Goal: Task Accomplishment & Management: Use online tool/utility

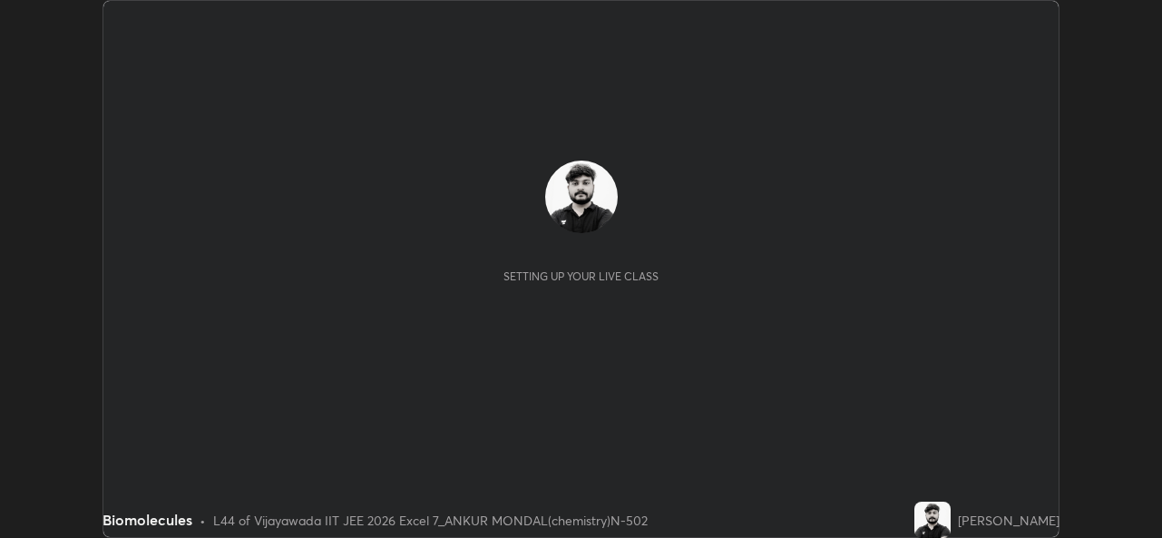
scroll to position [538, 1161]
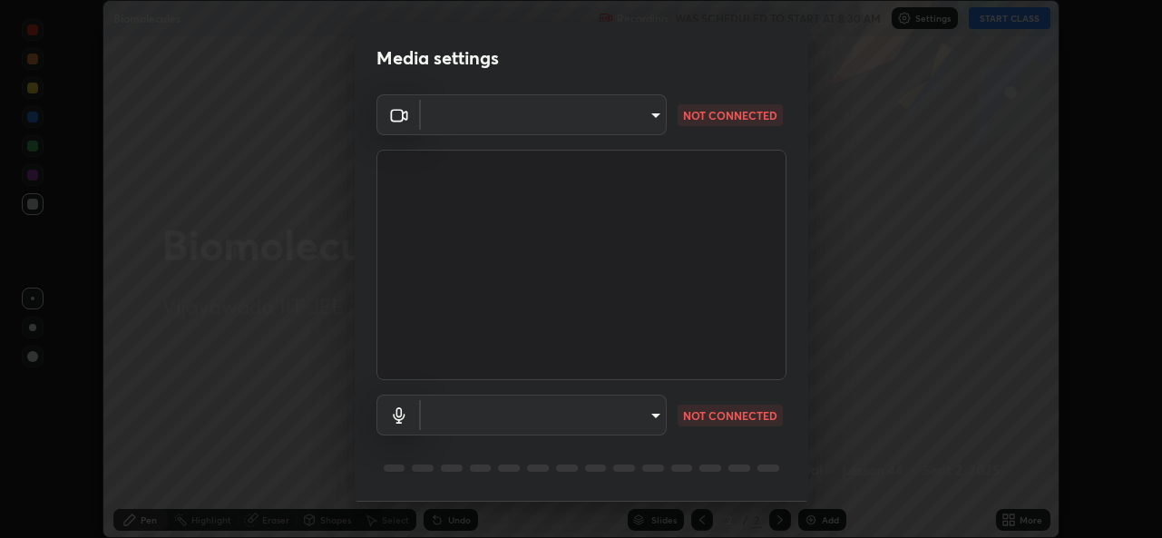
type input "d156d3b777f3542f4a4346722aad6bb7937ae4405c675dc9ff857dfa090fde0c"
type input "default"
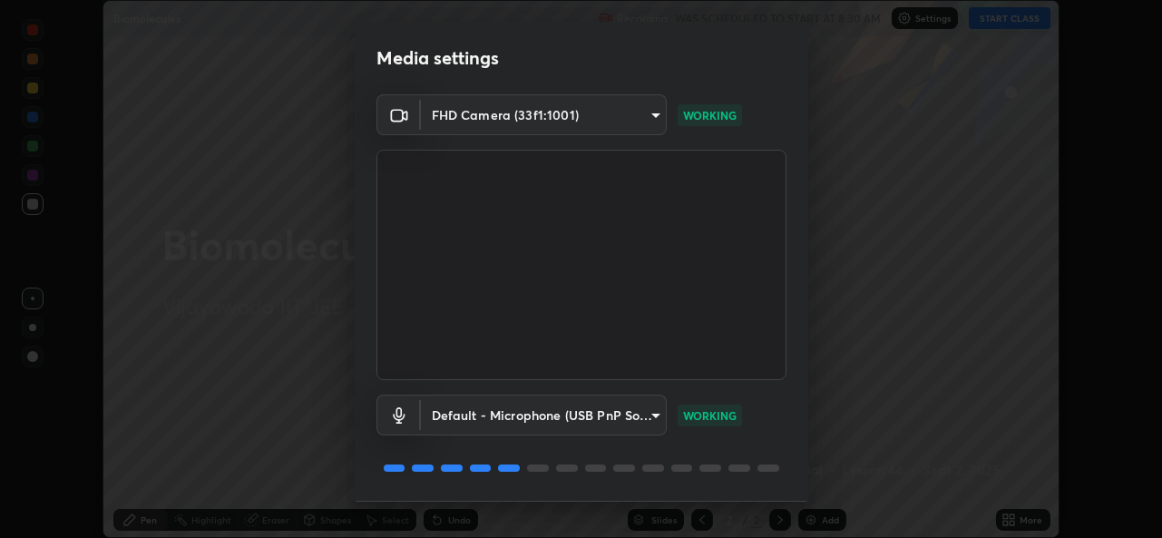
scroll to position [57, 0]
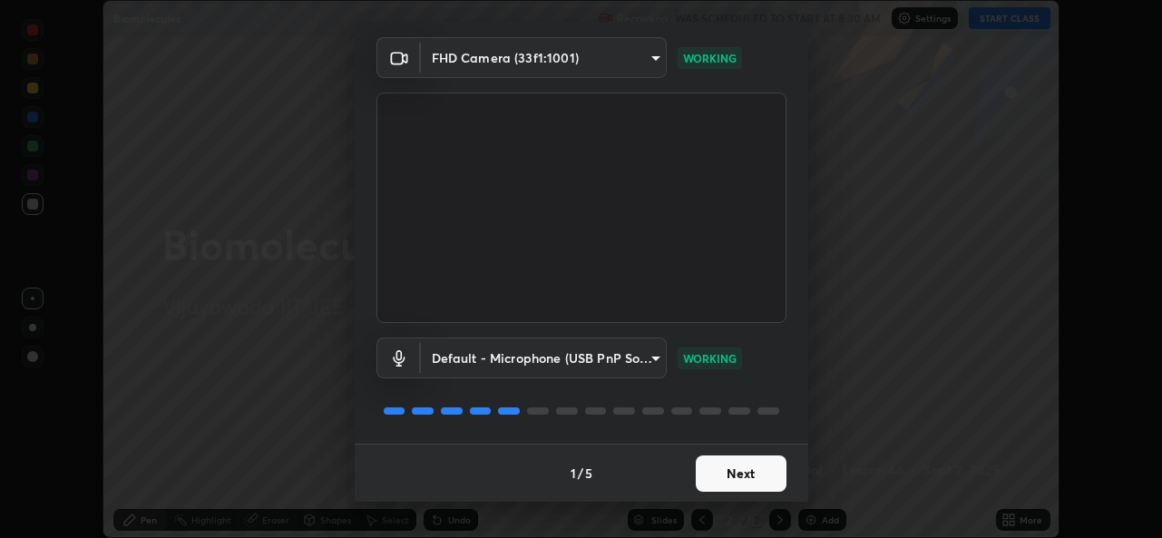
click at [729, 465] on button "Next" at bounding box center [741, 473] width 91 height 36
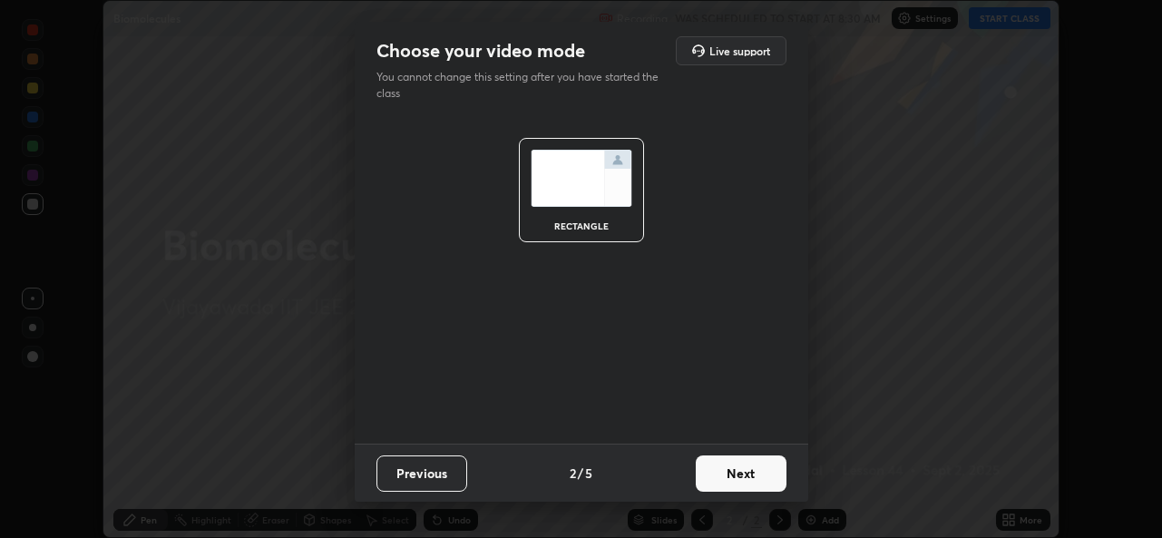
click at [735, 476] on button "Next" at bounding box center [741, 473] width 91 height 36
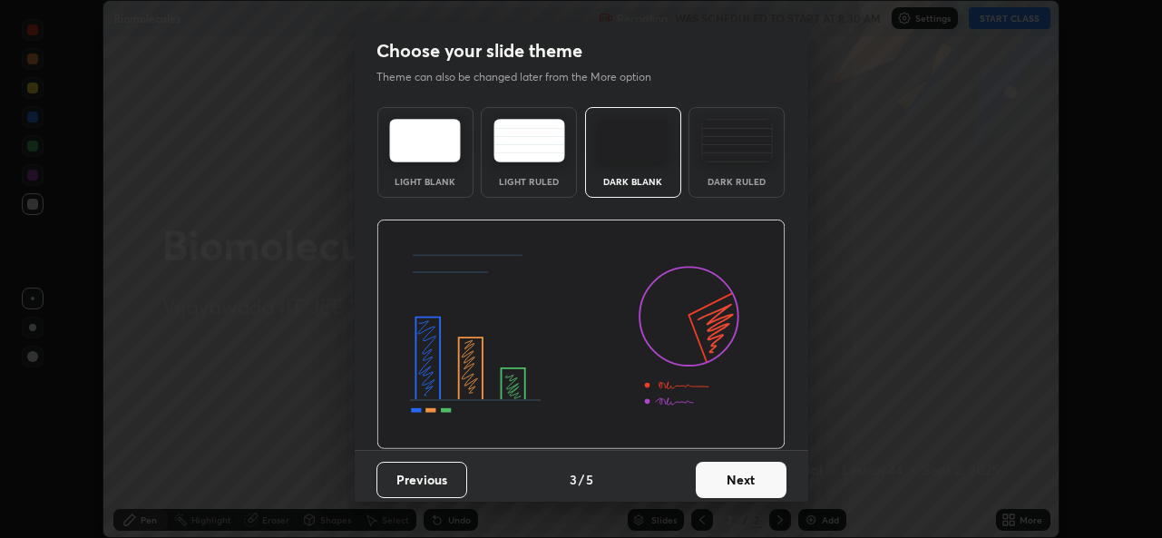
click at [737, 475] on button "Next" at bounding box center [741, 480] width 91 height 36
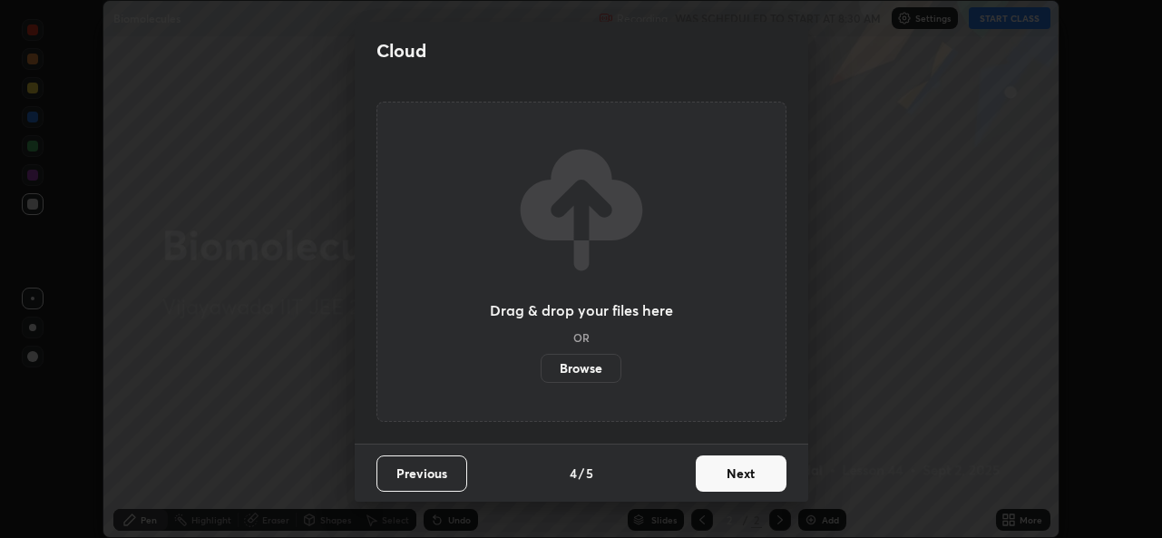
click at [737, 473] on button "Next" at bounding box center [741, 473] width 91 height 36
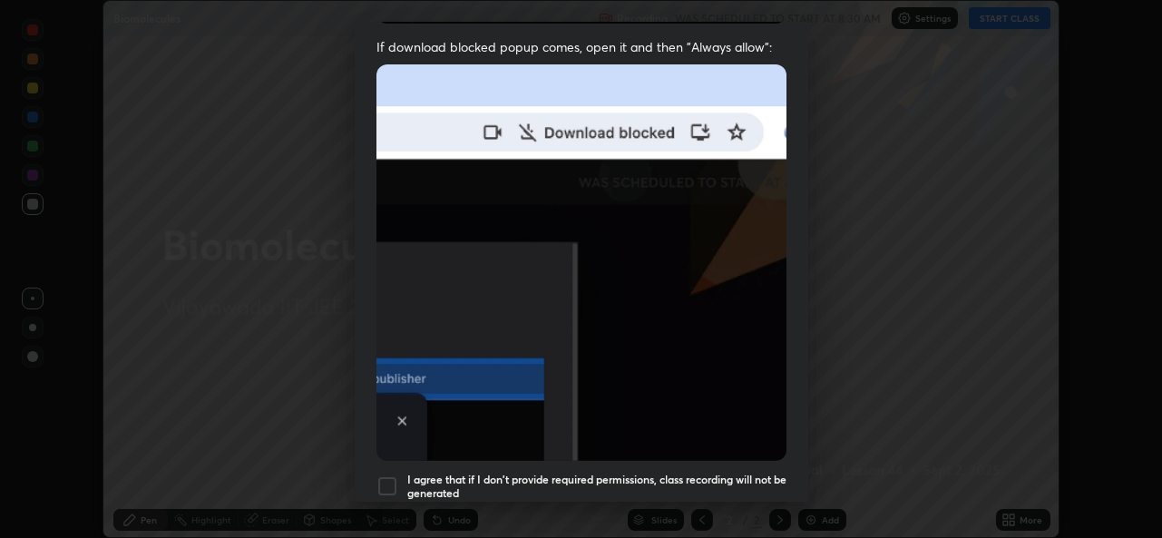
scroll to position [427, 0]
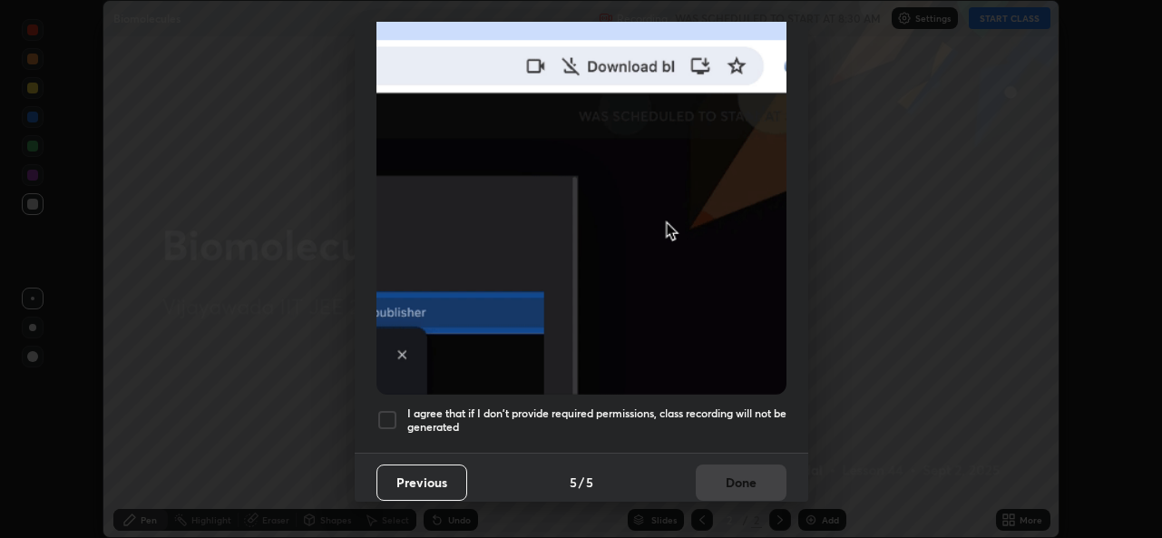
click at [387, 409] on div at bounding box center [387, 420] width 22 height 22
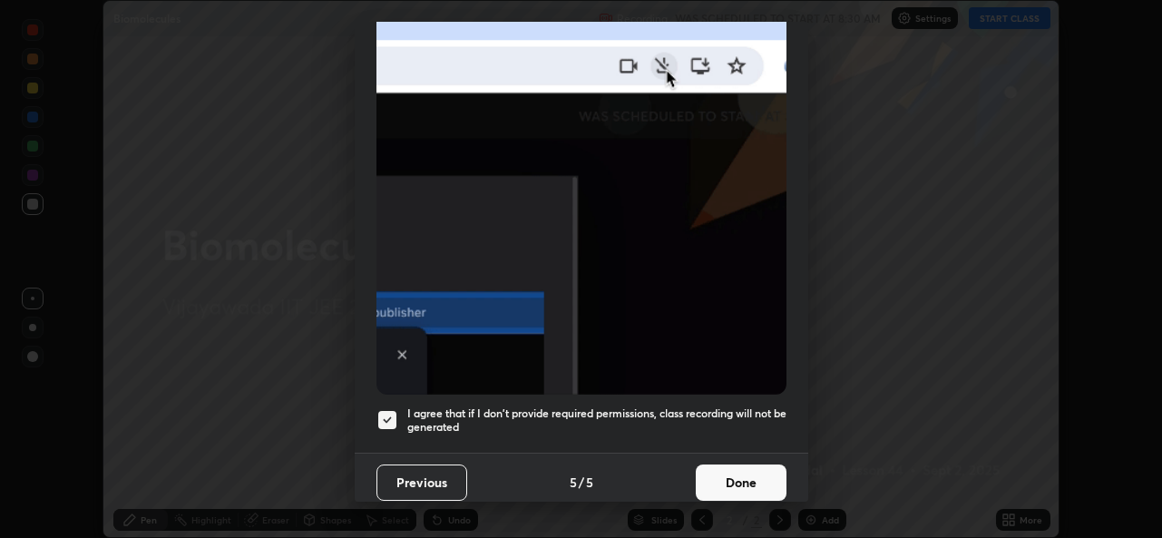
click at [754, 473] on button "Done" at bounding box center [741, 482] width 91 height 36
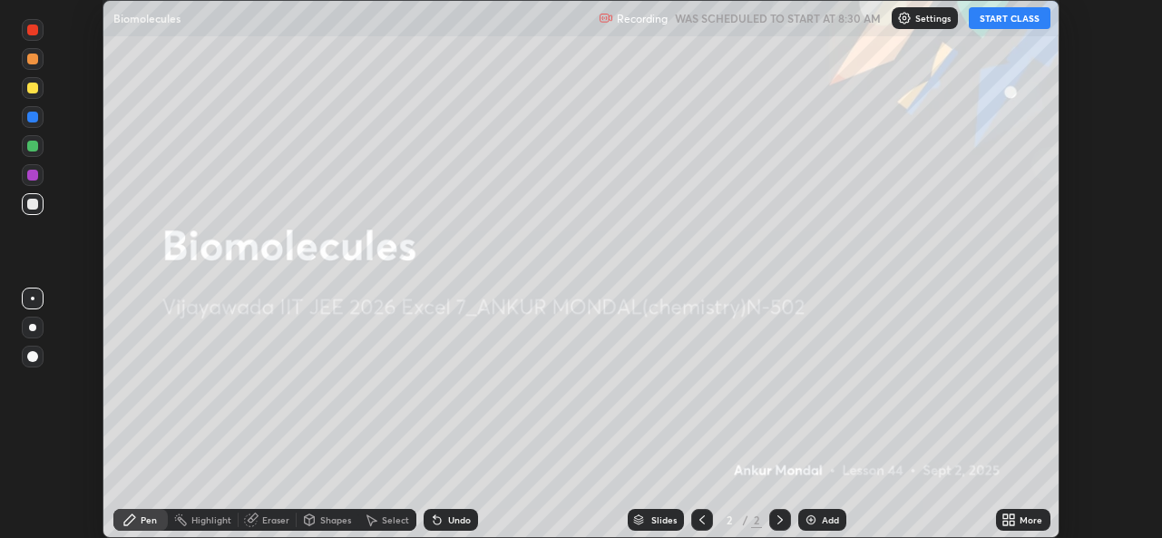
click at [1010, 26] on button "START CLASS" at bounding box center [1009, 18] width 82 height 22
